Goal: Navigation & Orientation: Find specific page/section

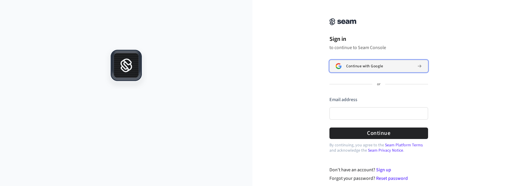
click at [354, 68] on span "Continue with Google" at bounding box center [364, 66] width 37 height 5
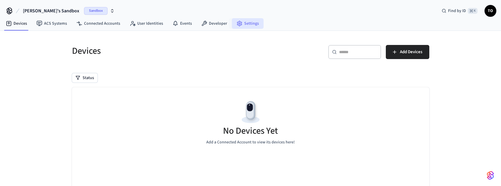
click at [236, 22] on icon at bounding box center [239, 24] width 6 height 6
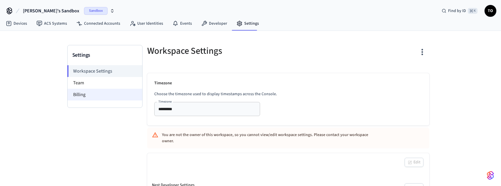
click at [115, 95] on li "Billing" at bounding box center [105, 95] width 75 height 12
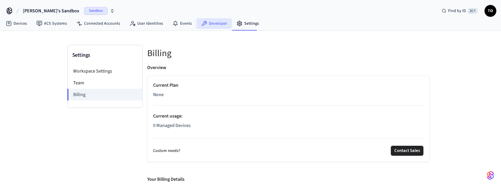
click at [224, 20] on link "Developer" at bounding box center [213, 23] width 35 height 11
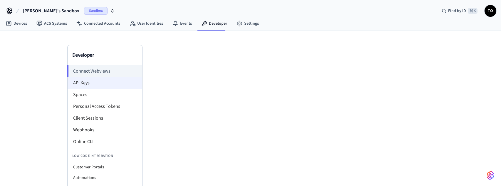
click at [95, 86] on li "API Keys" at bounding box center [105, 83] width 75 height 12
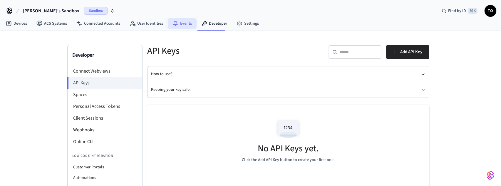
click at [175, 22] on icon at bounding box center [175, 24] width 6 height 6
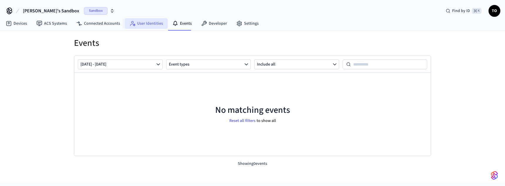
click at [140, 24] on link "User Identities" at bounding box center [146, 23] width 43 height 11
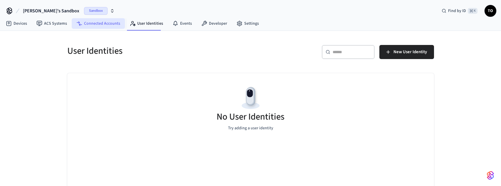
click at [111, 24] on link "Connected Accounts" at bounding box center [98, 23] width 53 height 11
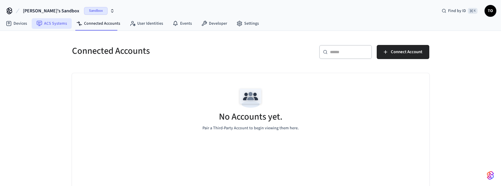
click at [51, 26] on link "ACS Systems" at bounding box center [52, 23] width 40 height 11
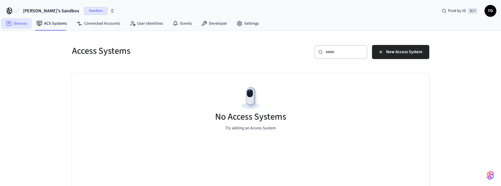
click at [23, 26] on link "Devices" at bounding box center [16, 23] width 31 height 11
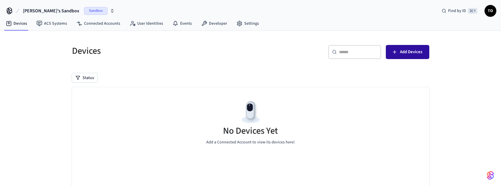
click at [393, 50] on icon "button" at bounding box center [394, 52] width 6 height 6
